Goal: Navigation & Orientation: Find specific page/section

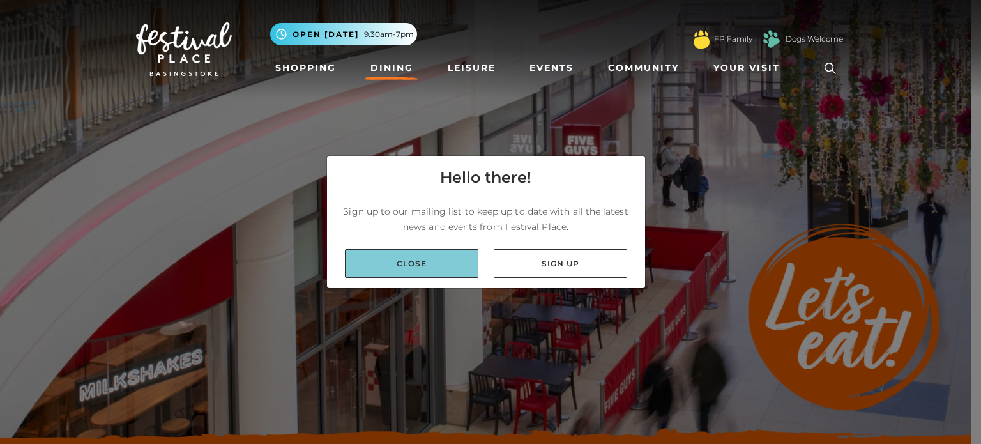
click at [406, 258] on link "Close" at bounding box center [411, 263] width 133 height 29
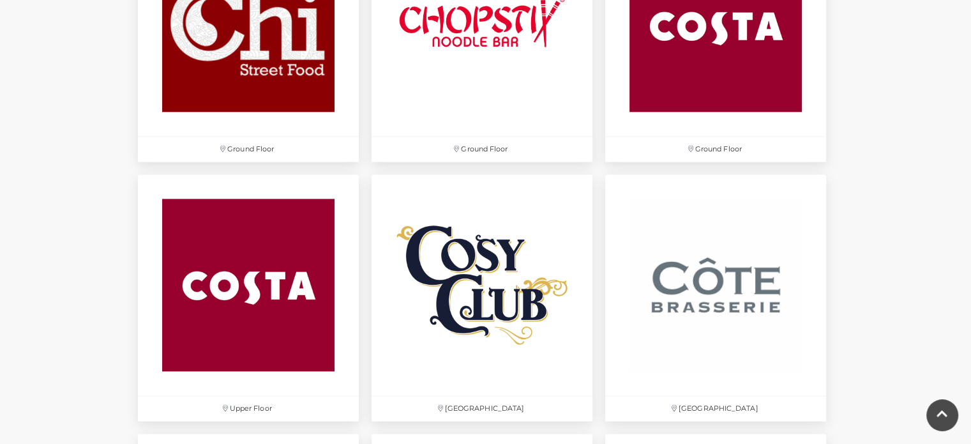
scroll to position [1788, 0]
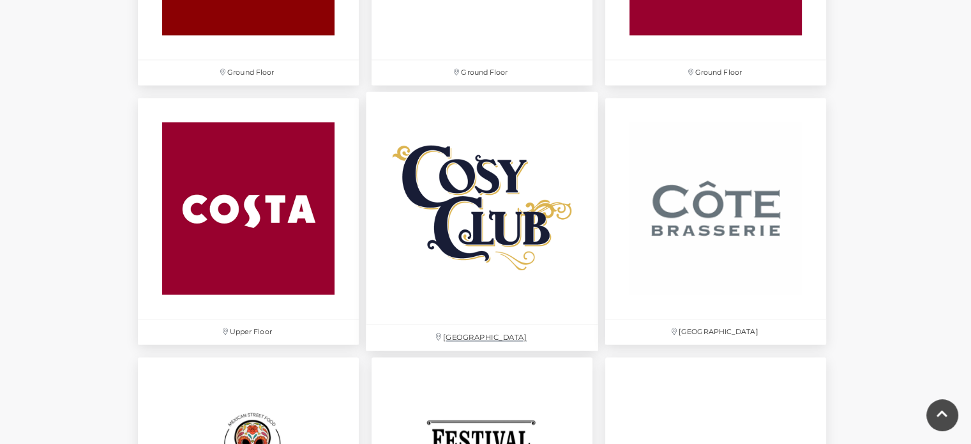
click at [472, 192] on img at bounding box center [482, 207] width 232 height 232
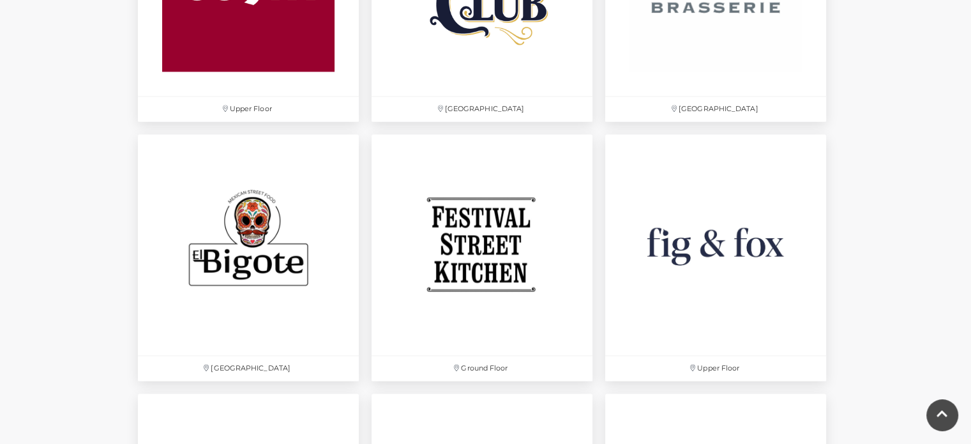
scroll to position [2018, 0]
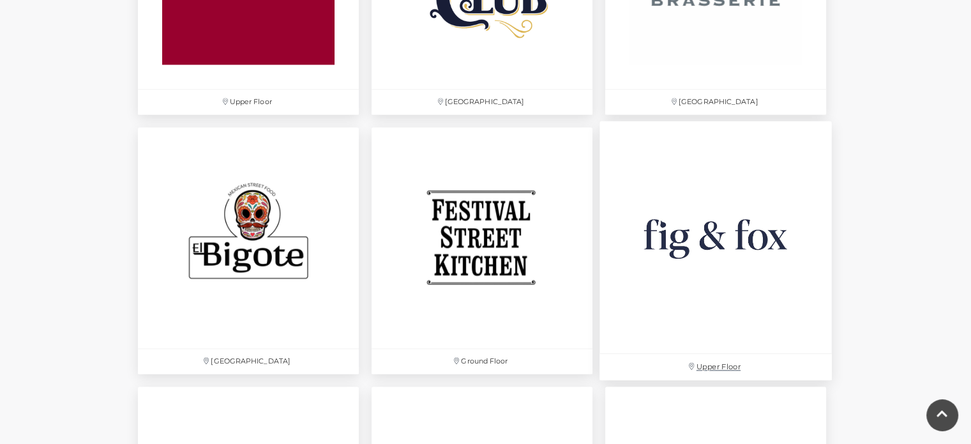
click at [761, 243] on img at bounding box center [716, 237] width 232 height 232
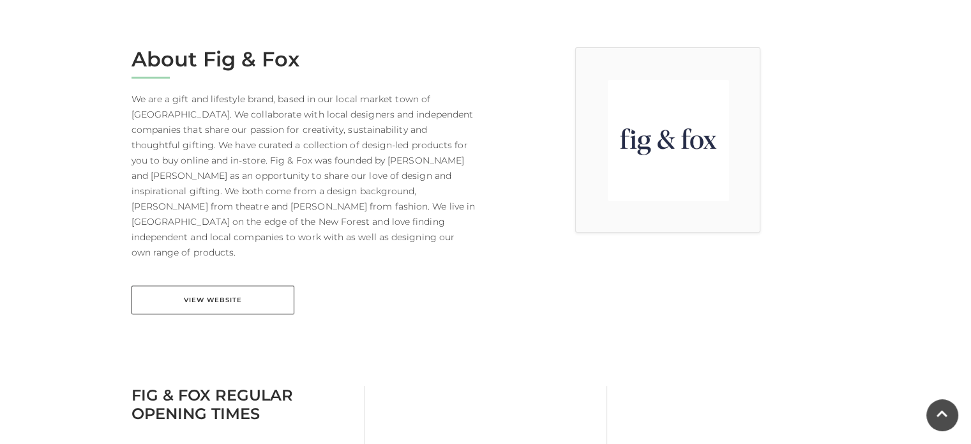
scroll to position [340, 0]
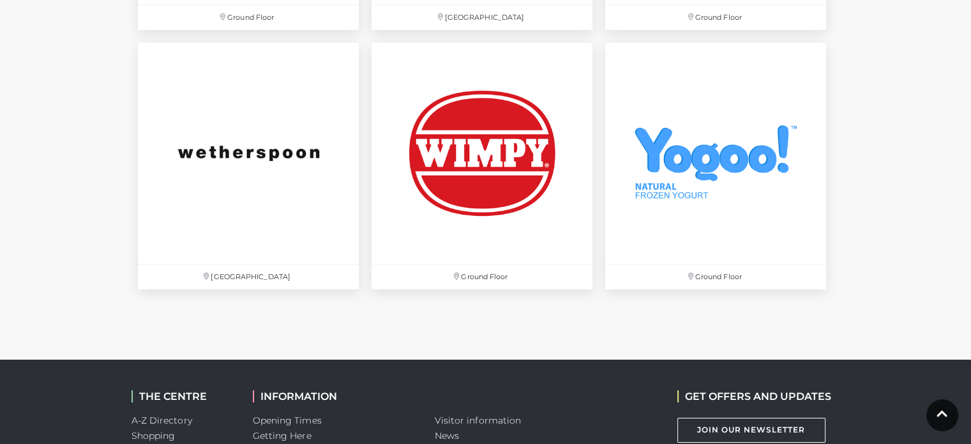
scroll to position [4462, 0]
